Goal: Information Seeking & Learning: Learn about a topic

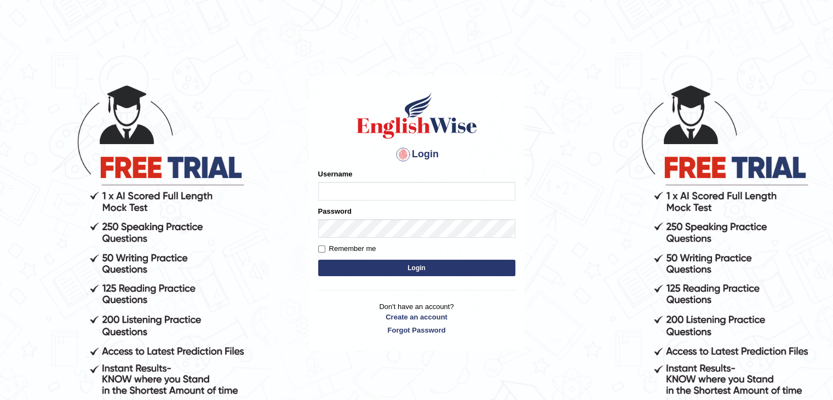
click at [327, 191] on input "Username" at bounding box center [416, 191] width 197 height 19
type input "0401809009"
click at [386, 269] on button "Login" at bounding box center [416, 268] width 197 height 16
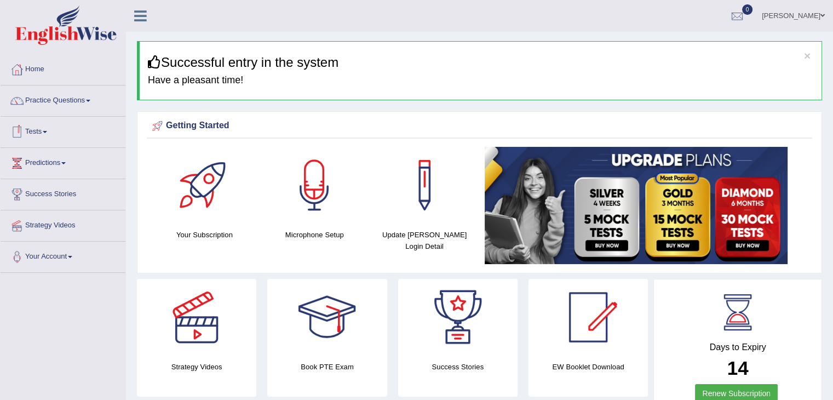
click at [33, 128] on link "Tests" at bounding box center [63, 130] width 125 height 27
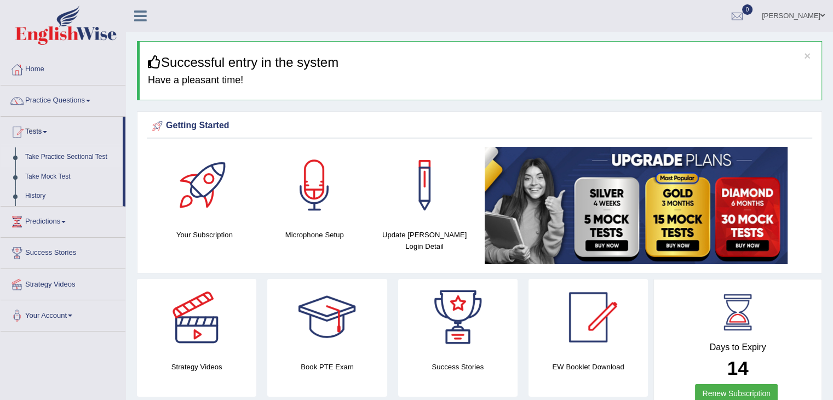
click at [50, 152] on link "Take Practice Sectional Test" at bounding box center [71, 157] width 102 height 20
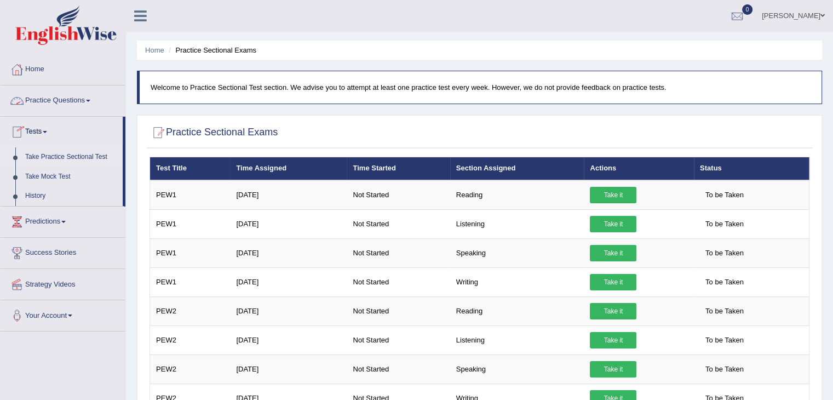
click at [62, 108] on link "Practice Questions" at bounding box center [63, 98] width 125 height 27
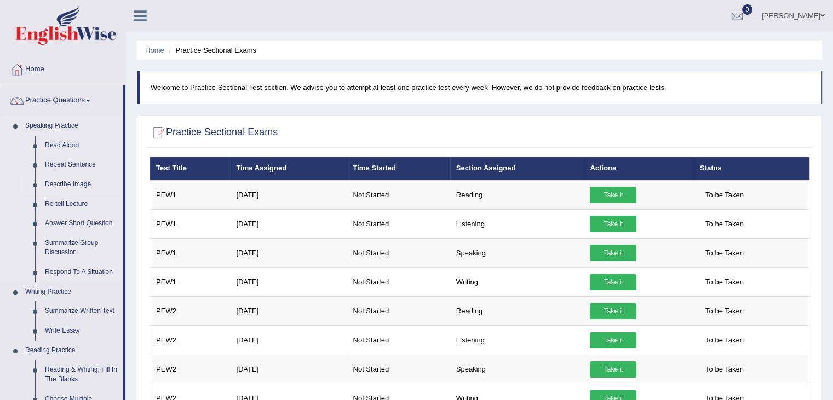
click at [76, 182] on link "Describe Image" at bounding box center [81, 185] width 83 height 20
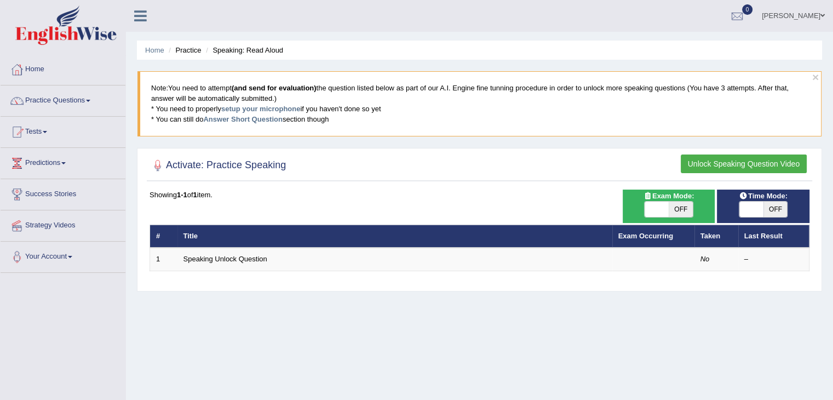
click at [690, 167] on button "Unlock Speaking Question Video" at bounding box center [744, 163] width 126 height 19
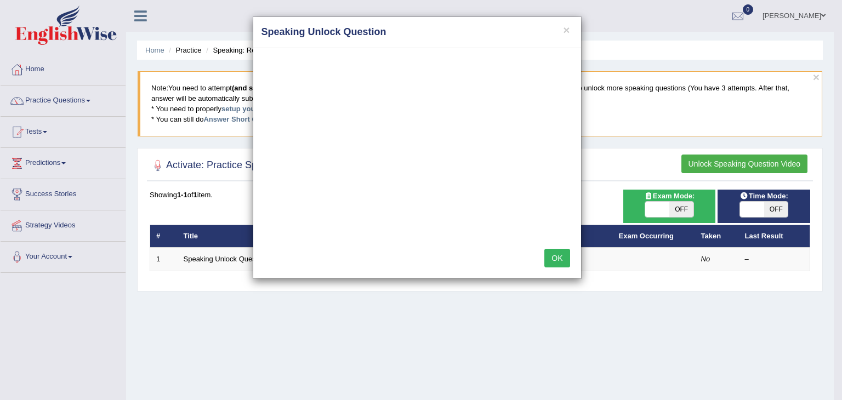
click at [557, 261] on button "OK" at bounding box center [556, 258] width 25 height 19
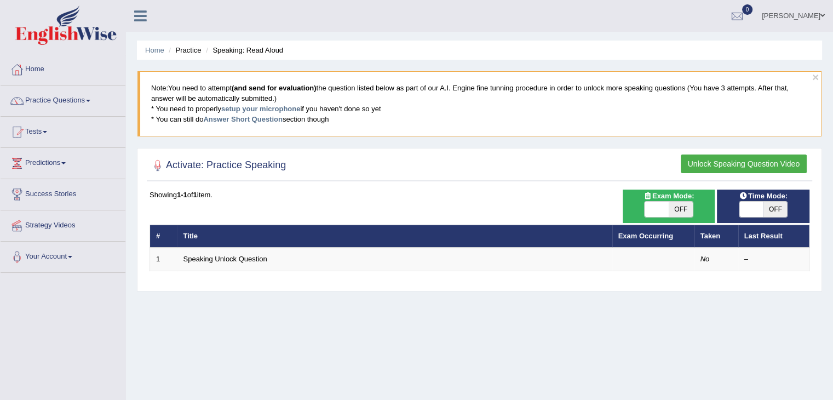
click at [84, 95] on link "Practice Questions" at bounding box center [63, 98] width 125 height 27
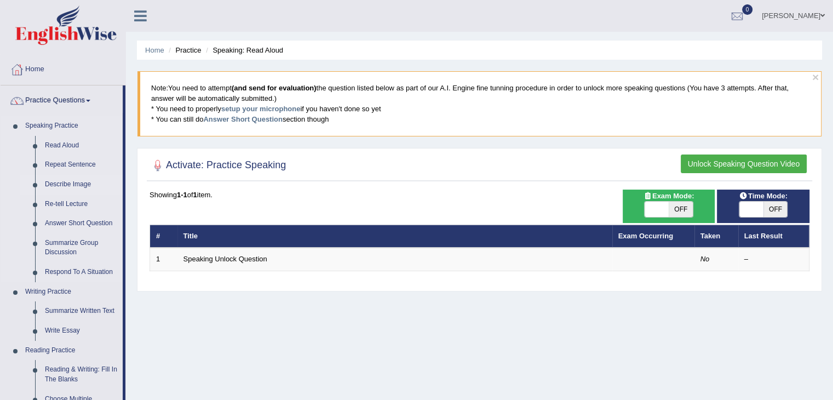
click at [53, 185] on link "Describe Image" at bounding box center [81, 185] width 83 height 20
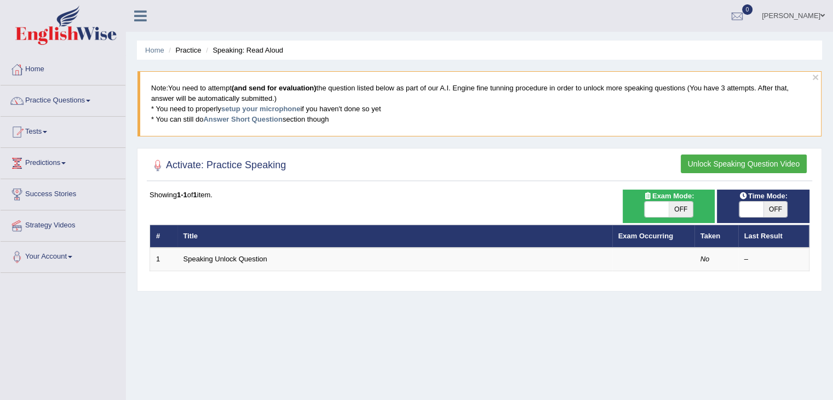
click at [768, 204] on span "OFF" at bounding box center [776, 209] width 24 height 15
checkbox input "true"
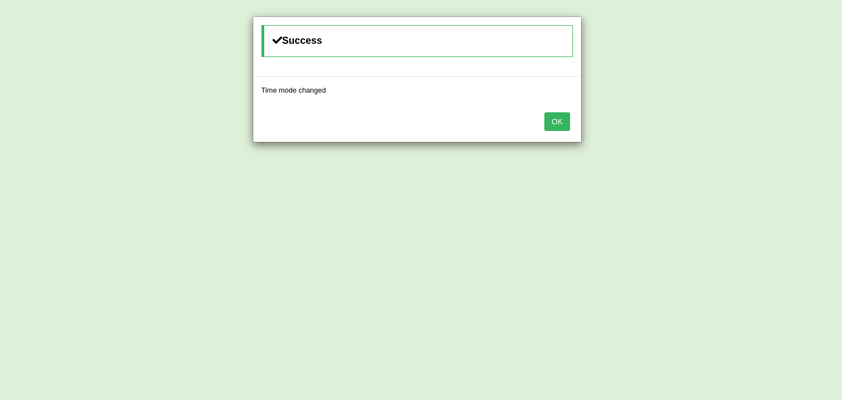
click at [553, 127] on button "OK" at bounding box center [556, 121] width 25 height 19
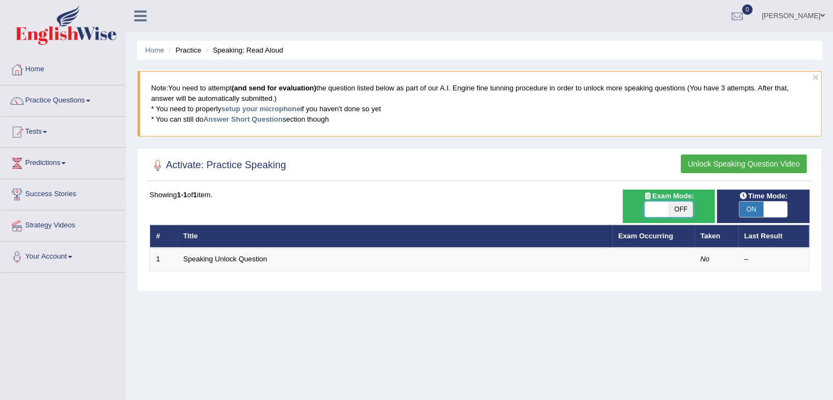
click at [666, 207] on span at bounding box center [657, 209] width 24 height 15
click at [677, 207] on span "OFF" at bounding box center [681, 209] width 24 height 15
checkbox input "true"
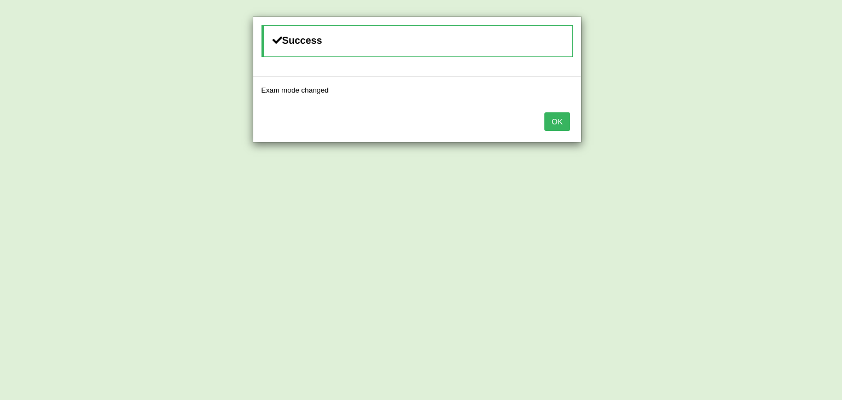
click at [559, 119] on button "OK" at bounding box center [556, 121] width 25 height 19
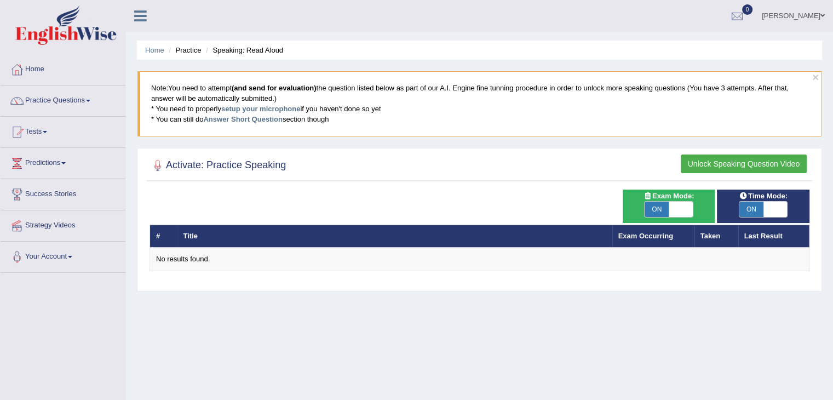
click at [769, 161] on button "Unlock Speaking Question Video" at bounding box center [744, 163] width 126 height 19
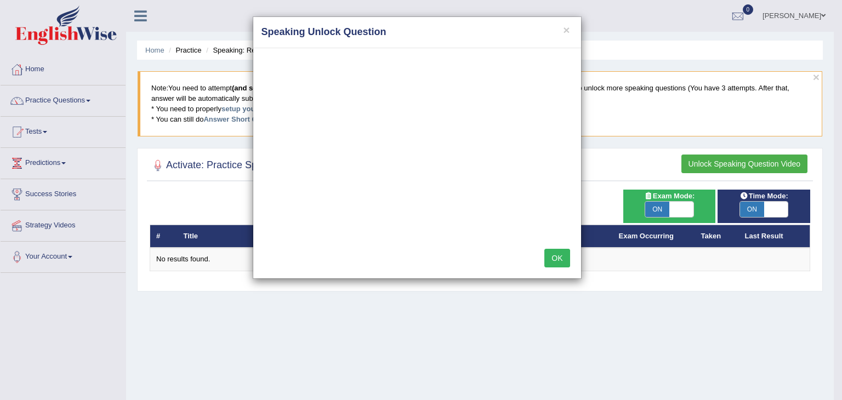
click at [557, 253] on button "OK" at bounding box center [556, 258] width 25 height 19
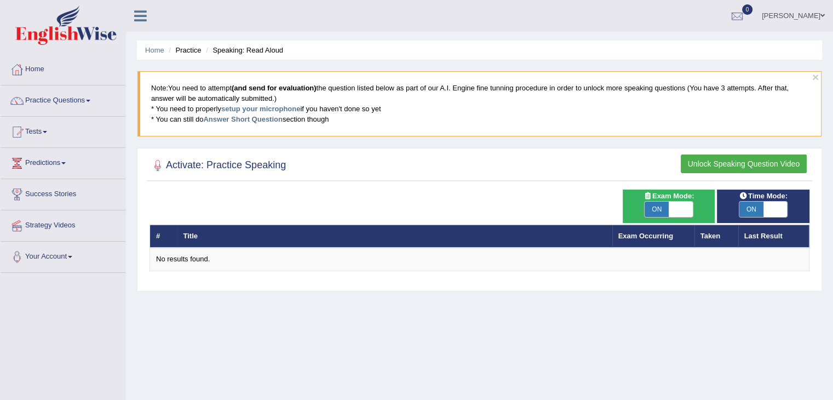
click at [758, 157] on button "Unlock Speaking Question Video" at bounding box center [744, 163] width 126 height 19
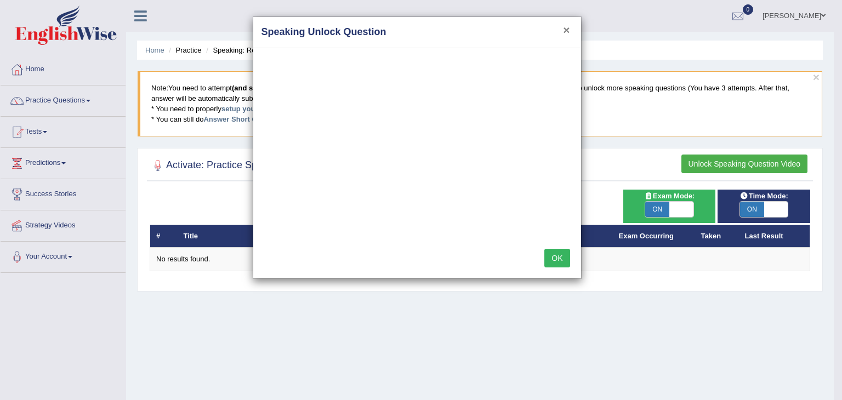
click at [565, 25] on button "×" at bounding box center [566, 30] width 7 height 12
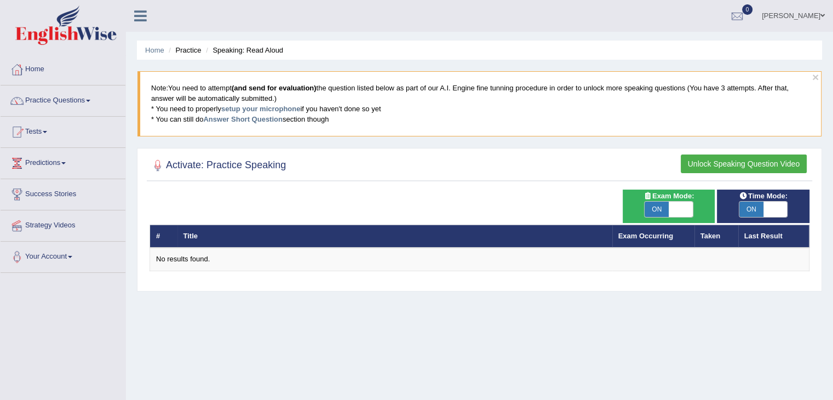
click at [709, 228] on th "Taken" at bounding box center [717, 236] width 44 height 23
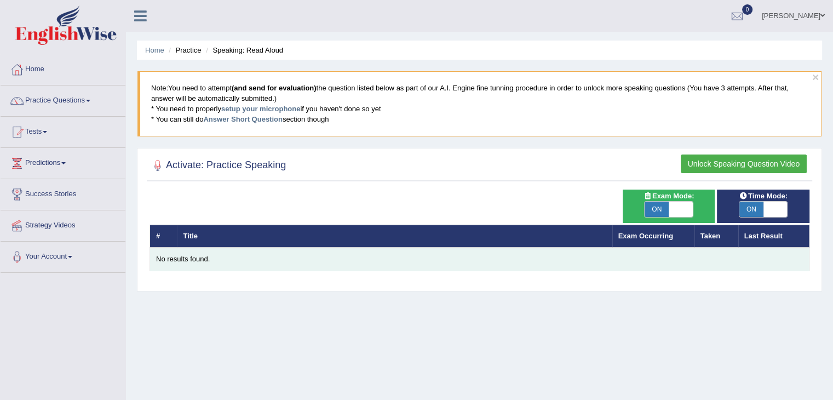
click at [171, 262] on div "No results found." at bounding box center [479, 259] width 647 height 10
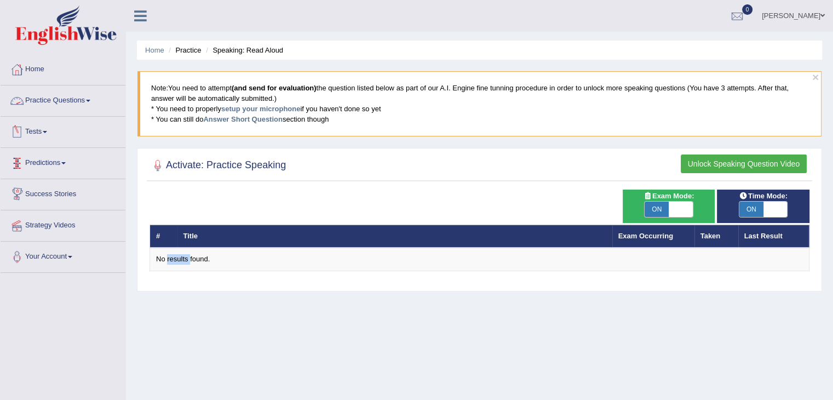
click at [66, 108] on link "Practice Questions" at bounding box center [63, 98] width 125 height 27
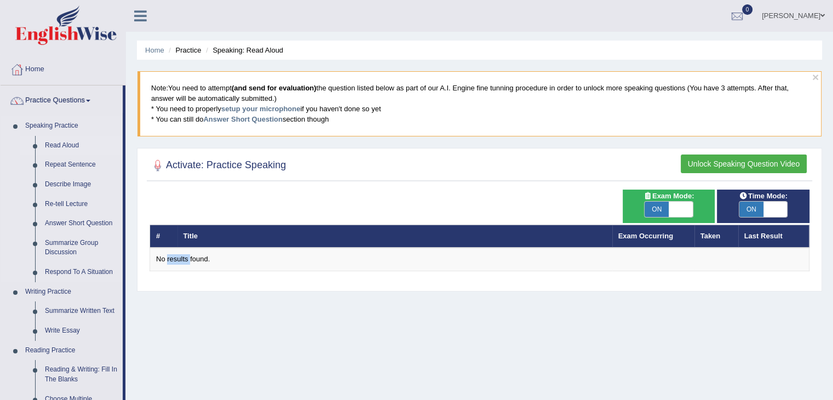
click at [63, 144] on link "Read Aloud" at bounding box center [81, 146] width 83 height 20
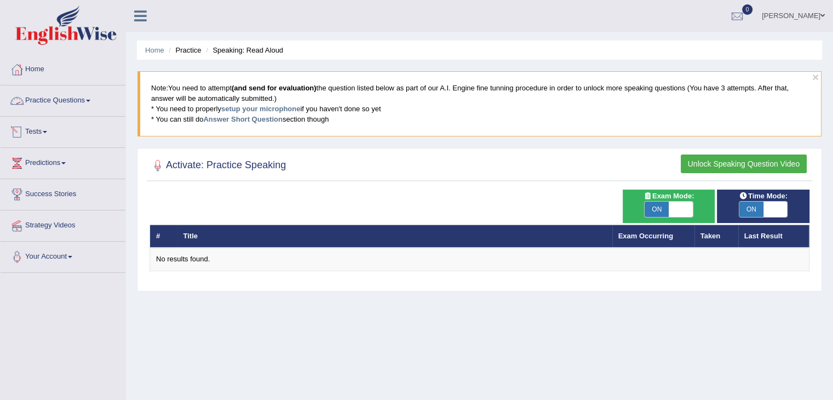
click at [86, 105] on link "Practice Questions" at bounding box center [63, 98] width 125 height 27
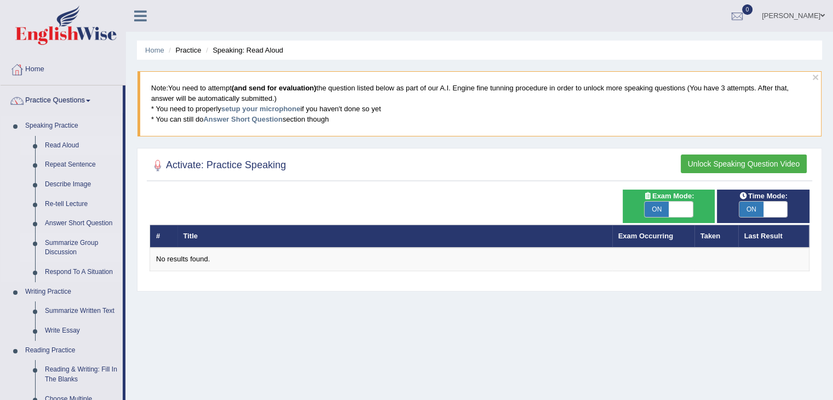
click at [70, 244] on link "Summarize Group Discussion" at bounding box center [81, 247] width 83 height 29
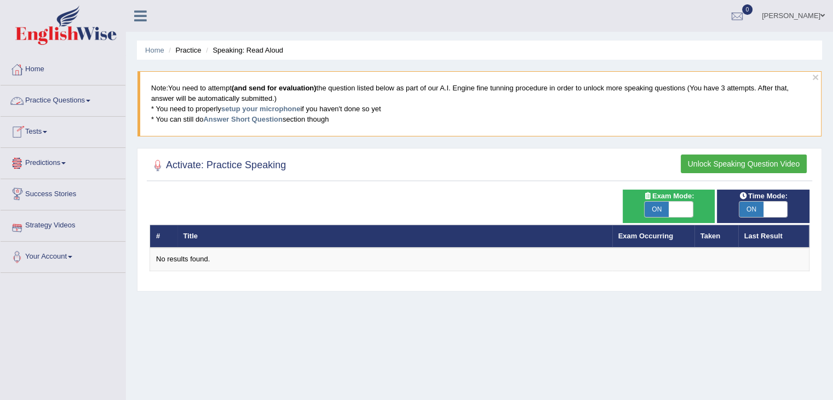
click at [60, 125] on link "Tests" at bounding box center [63, 130] width 125 height 27
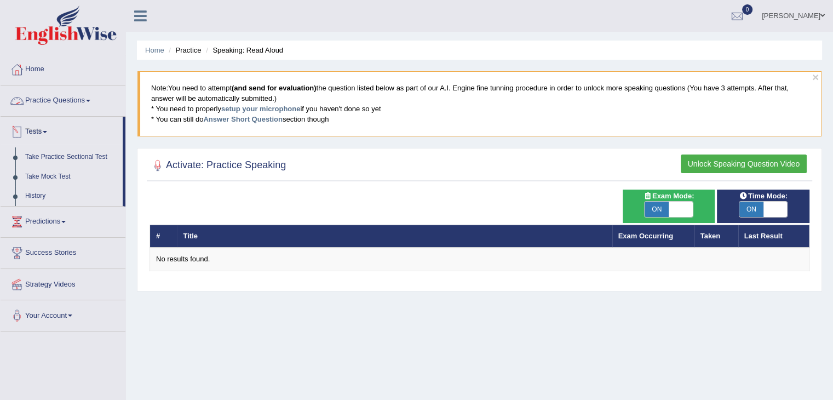
click at [95, 98] on link "Practice Questions" at bounding box center [63, 98] width 125 height 27
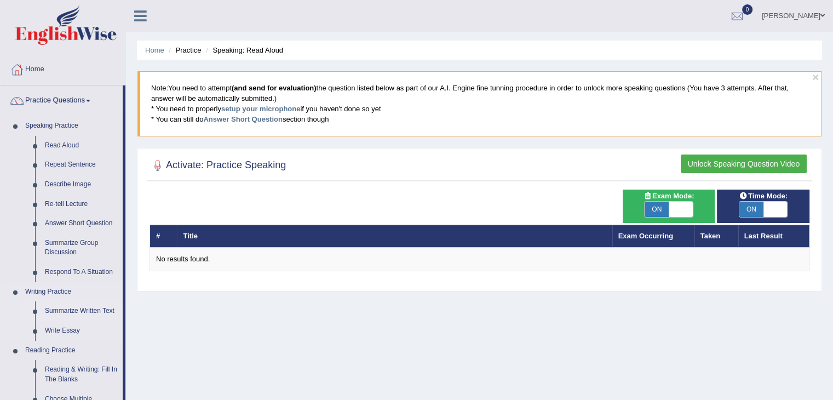
click at [62, 311] on link "Summarize Written Text" at bounding box center [81, 311] width 83 height 20
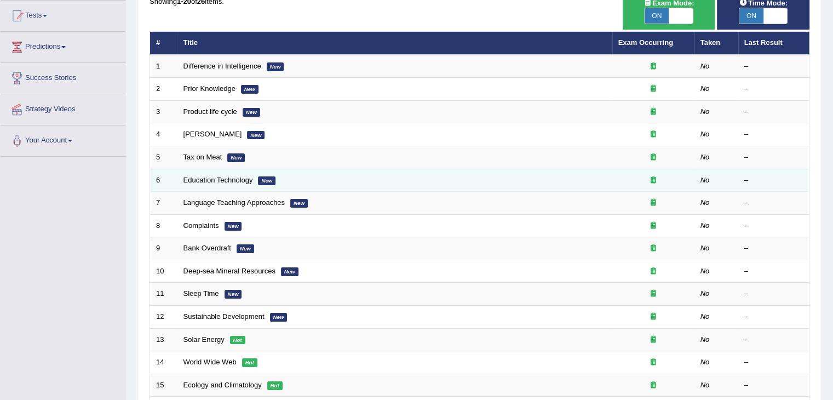
scroll to position [120, 0]
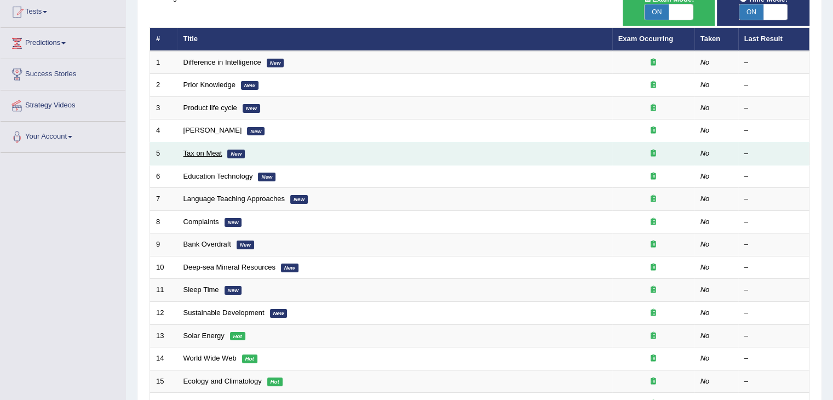
click at [198, 151] on link "Tax on Meat" at bounding box center [203, 153] width 39 height 8
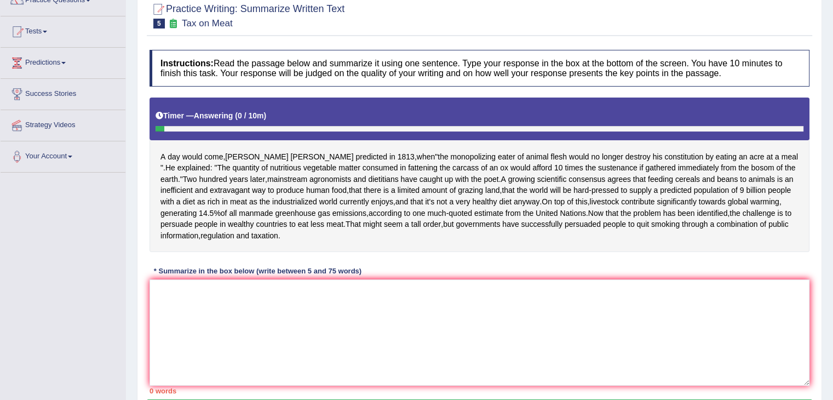
scroll to position [101, 0]
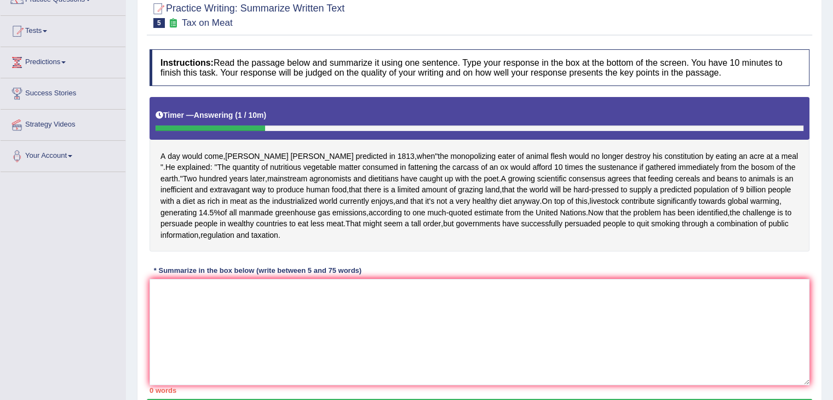
click at [39, 62] on link "Predictions" at bounding box center [63, 60] width 125 height 27
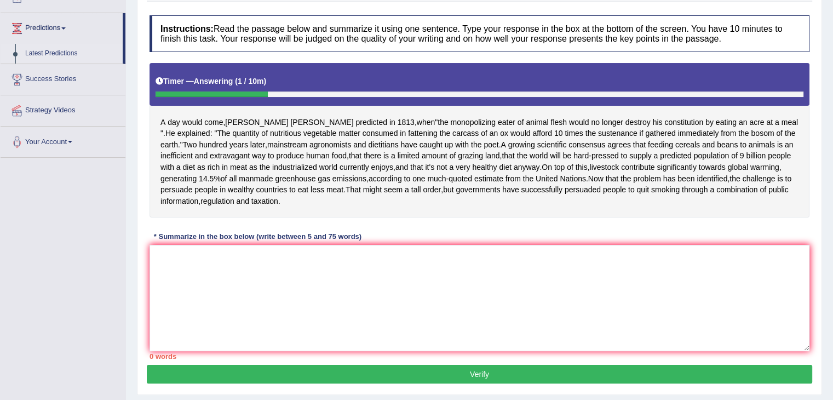
scroll to position [135, 0]
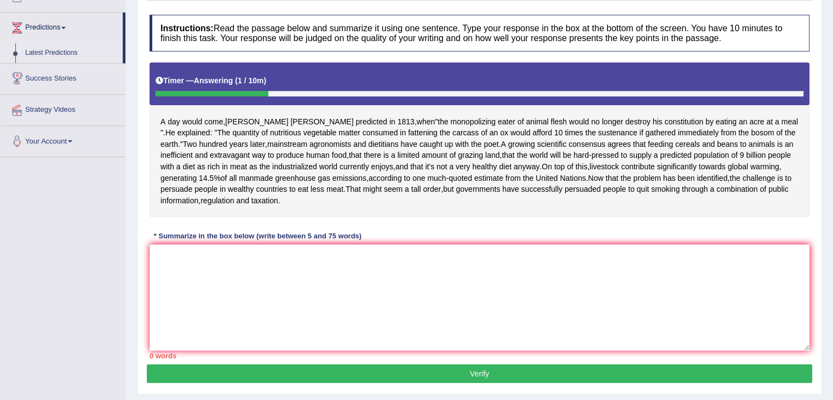
click at [45, 79] on link "Success Stories" at bounding box center [63, 77] width 125 height 27
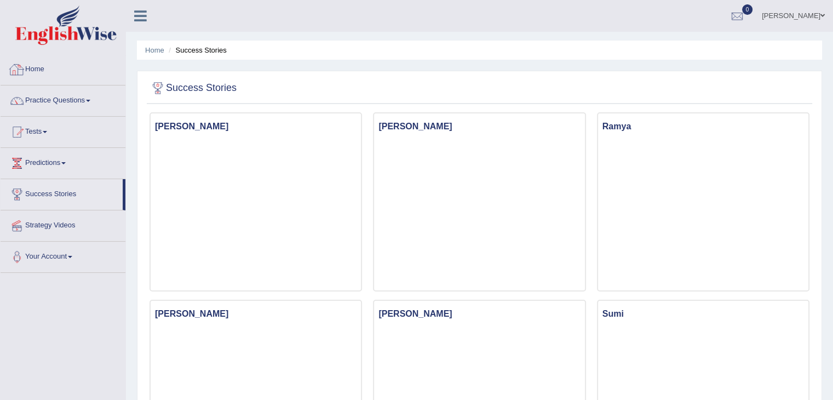
click at [58, 80] on link "Home" at bounding box center [63, 67] width 125 height 27
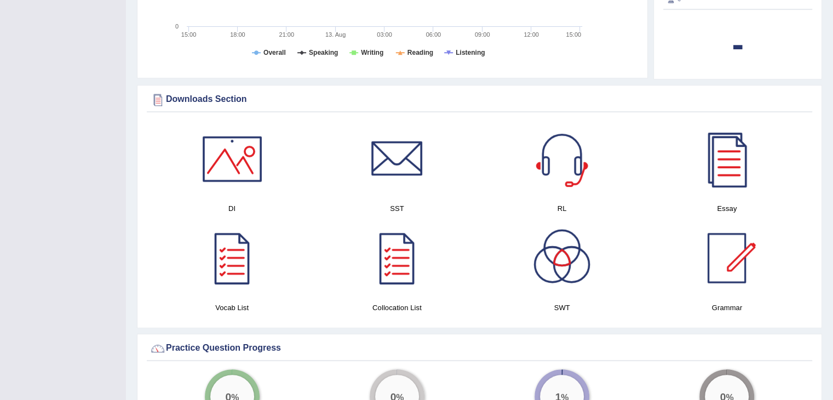
scroll to position [474, 0]
click at [208, 163] on div at bounding box center [232, 158] width 77 height 77
click at [381, 172] on div at bounding box center [397, 158] width 77 height 77
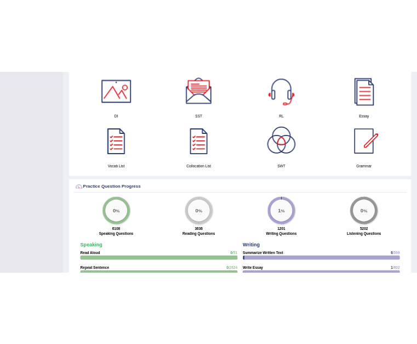
scroll to position [597, 0]
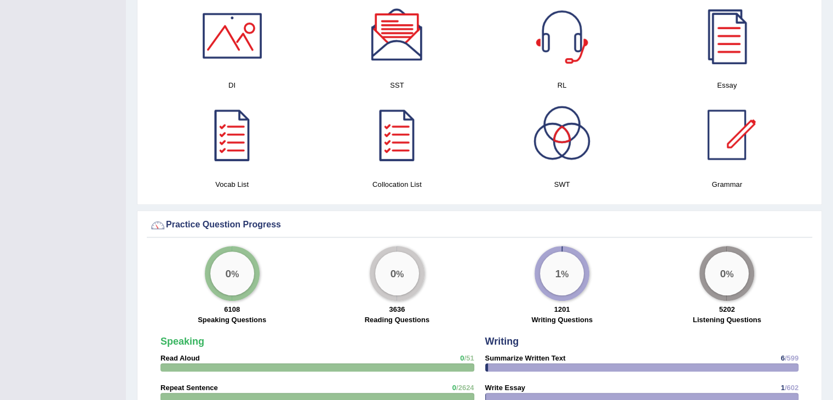
click at [392, 154] on div at bounding box center [397, 134] width 77 height 77
